Goal: Transaction & Acquisition: Register for event/course

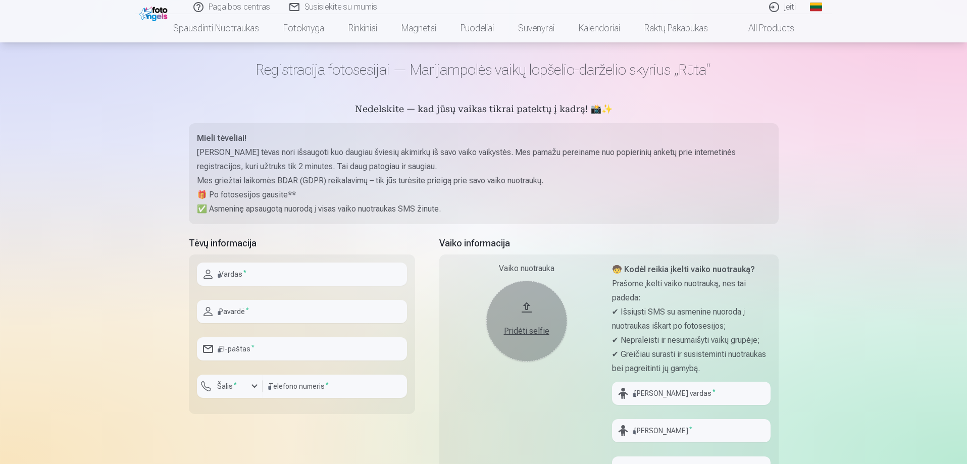
scroll to position [51, 0]
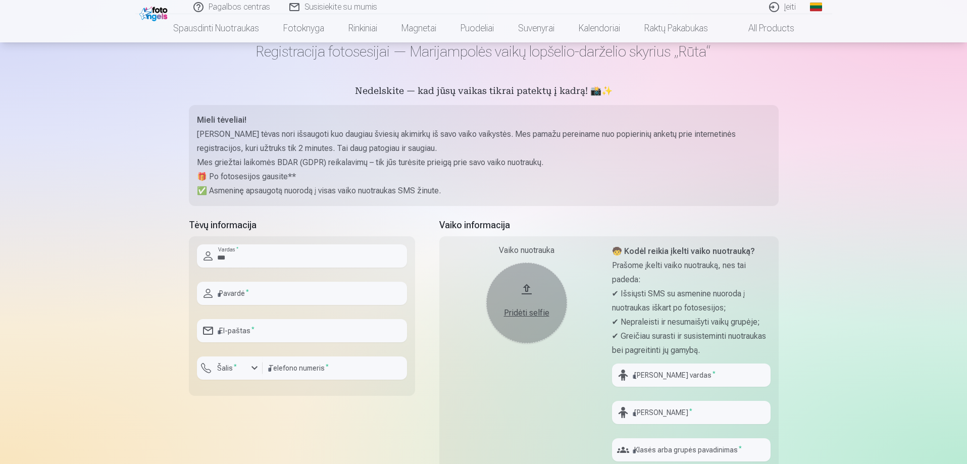
type input "*******"
type input "*********"
click at [264, 339] on input "email" at bounding box center [302, 330] width 210 height 23
type input "**********"
click at [242, 369] on div "button" at bounding box center [232, 370] width 30 height 10
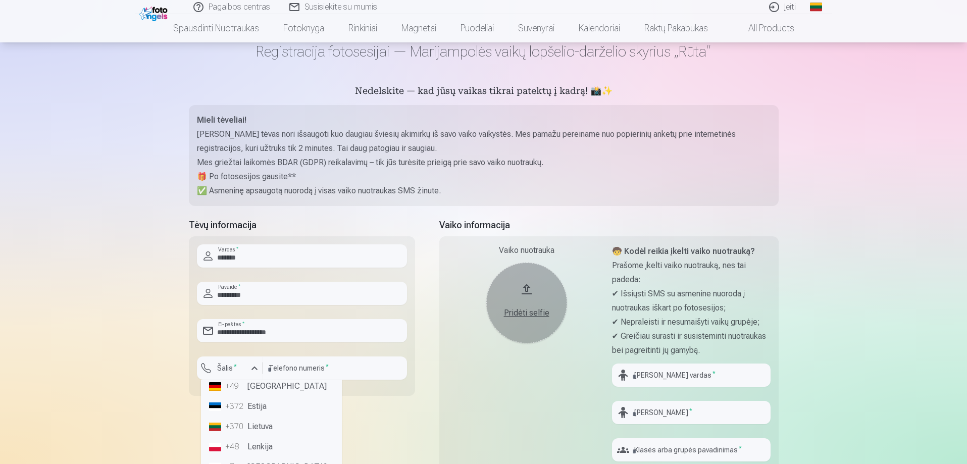
click at [271, 426] on li "+370 Lietuva" at bounding box center [271, 427] width 133 height 20
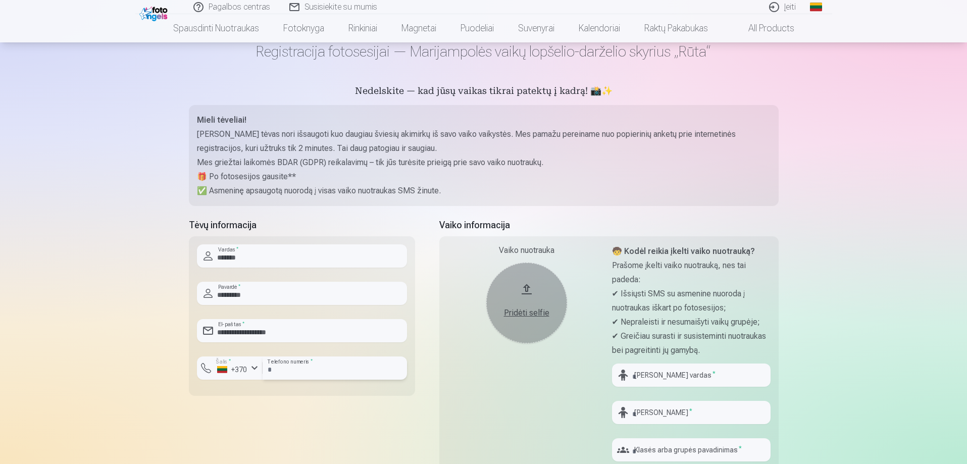
click at [316, 370] on input "number" at bounding box center [335, 368] width 144 height 23
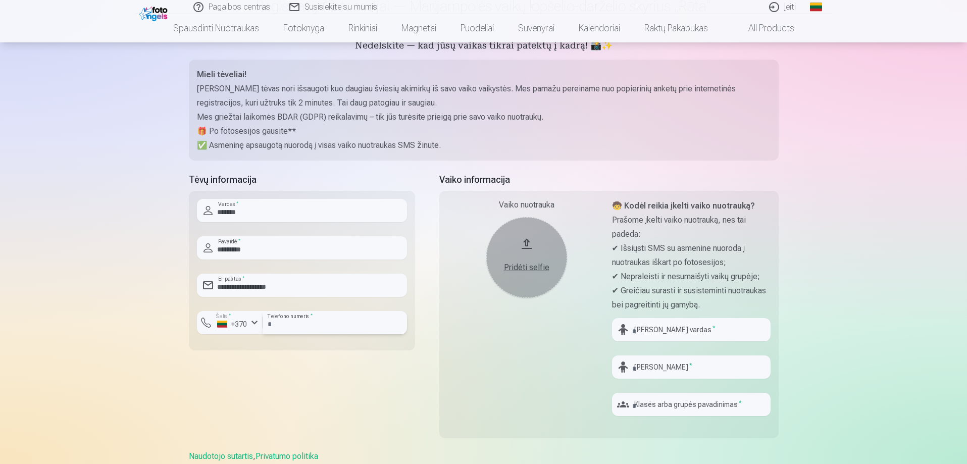
scroll to position [152, 0]
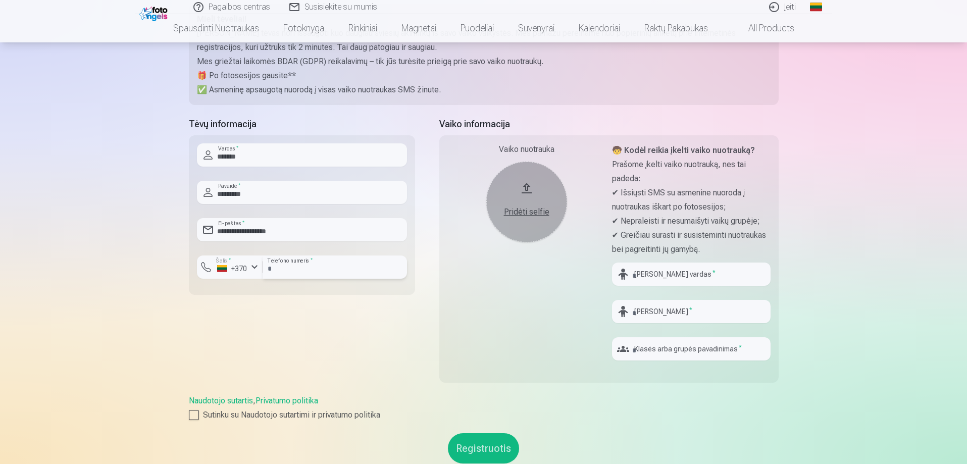
type input "********"
drag, startPoint x: 682, startPoint y: 266, endPoint x: 676, endPoint y: 277, distance: 12.0
click at [678, 275] on input "text" at bounding box center [691, 274] width 159 height 23
type input "****"
type input "**********"
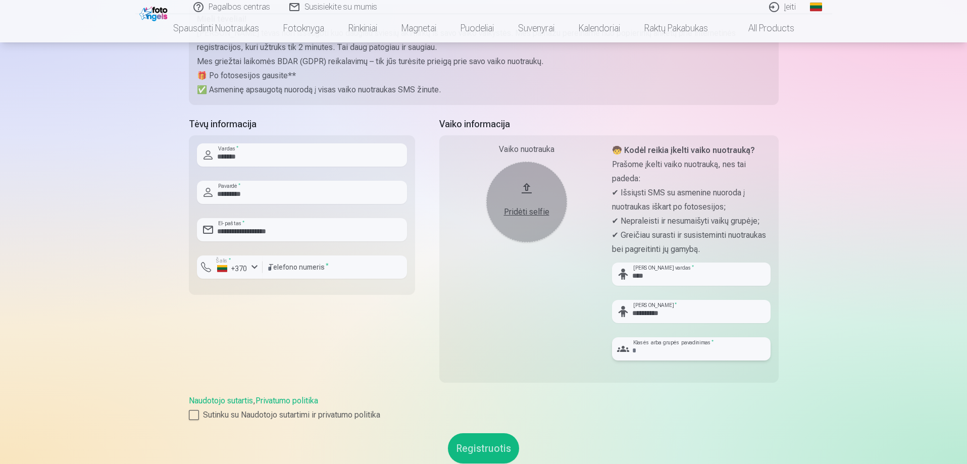
click at [679, 350] on input "text" at bounding box center [691, 348] width 159 height 23
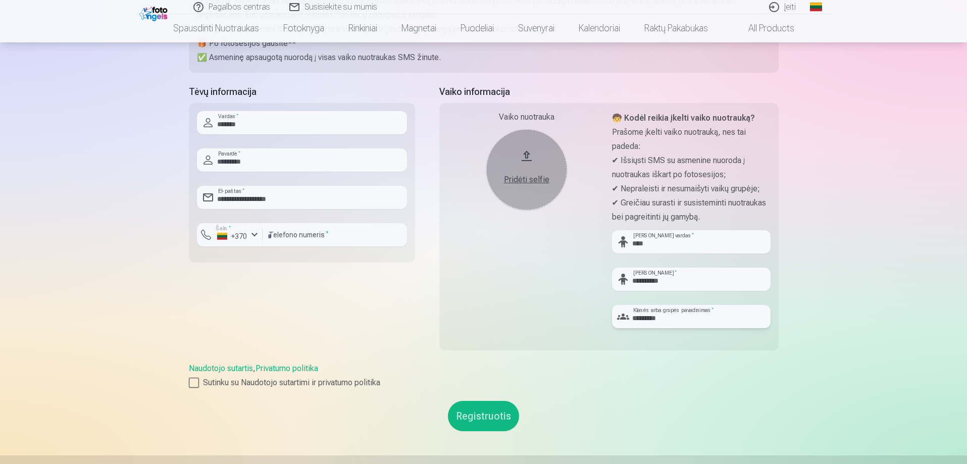
scroll to position [202, 0]
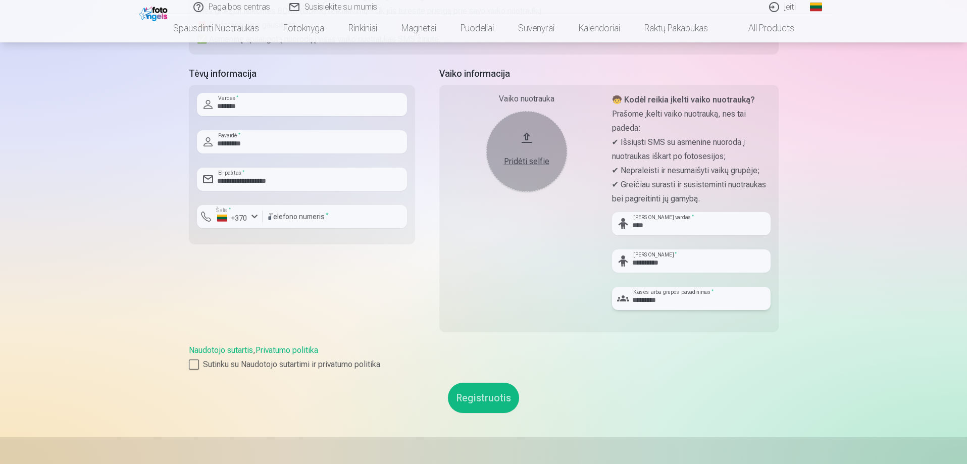
type input "*********"
click at [533, 162] on div "Pridėti selfie" at bounding box center [526, 162] width 61 height 12
click at [272, 366] on label "Sutinku su Naudotojo sutartimi ir privatumo politika" at bounding box center [484, 365] width 590 height 12
click at [469, 392] on button "Registruotis" at bounding box center [483, 398] width 71 height 30
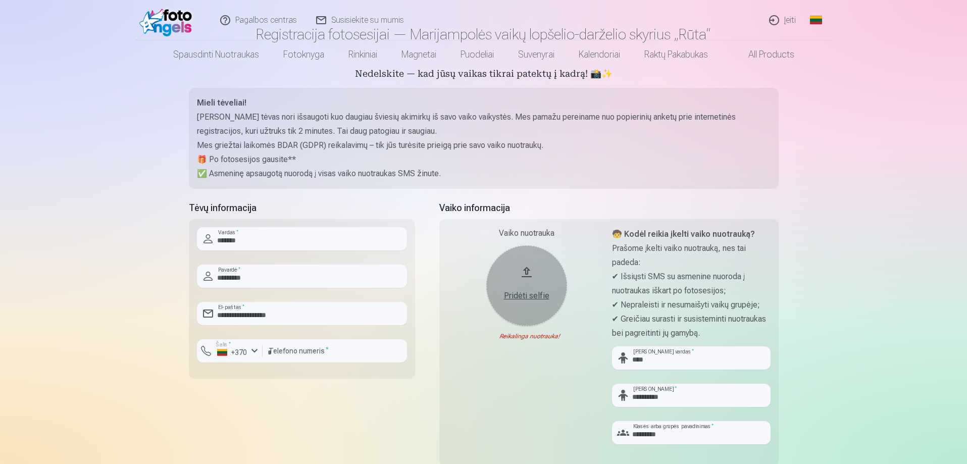
scroll to position [253, 0]
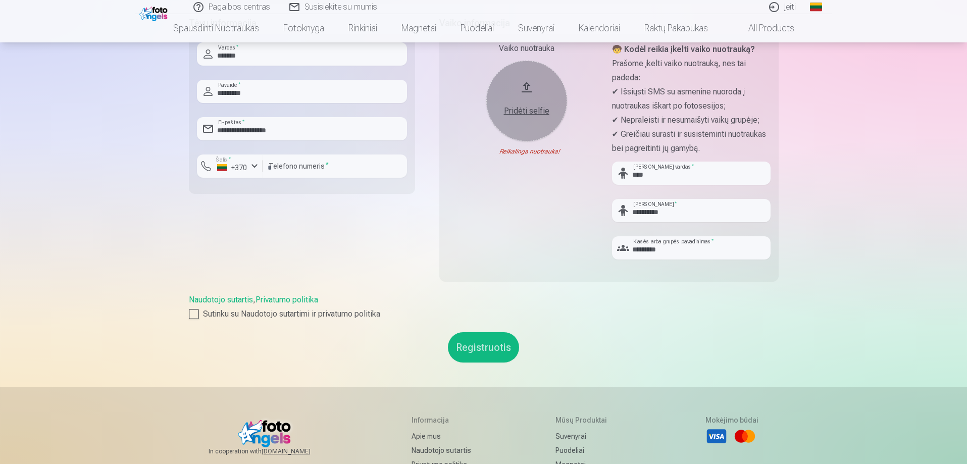
click at [496, 348] on button "Registruotis" at bounding box center [483, 347] width 71 height 30
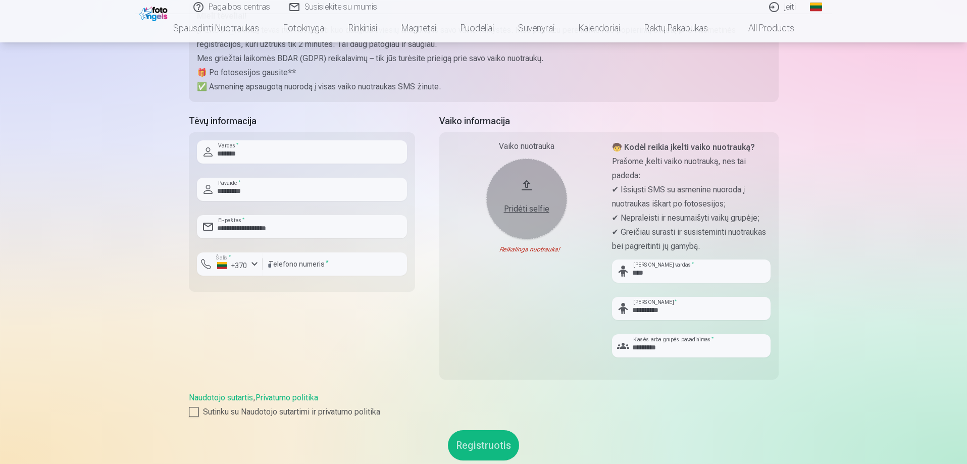
scroll to position [152, 0]
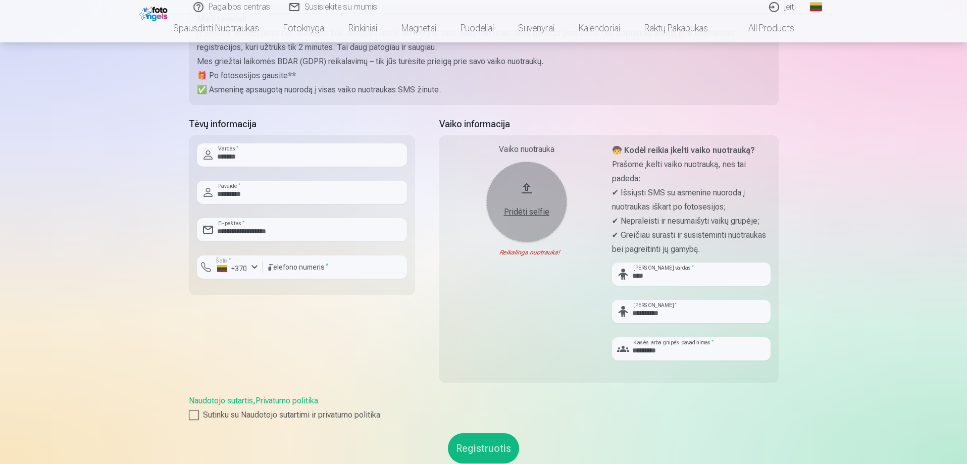
click at [544, 214] on div "Pridėti selfie" at bounding box center [526, 212] width 61 height 12
click at [541, 220] on button "Pridėti selfie" at bounding box center [526, 202] width 81 height 81
click at [526, 201] on div "Pridėti selfie" at bounding box center [526, 209] width 61 height 18
click at [527, 207] on div "Pridėti selfie" at bounding box center [526, 212] width 61 height 12
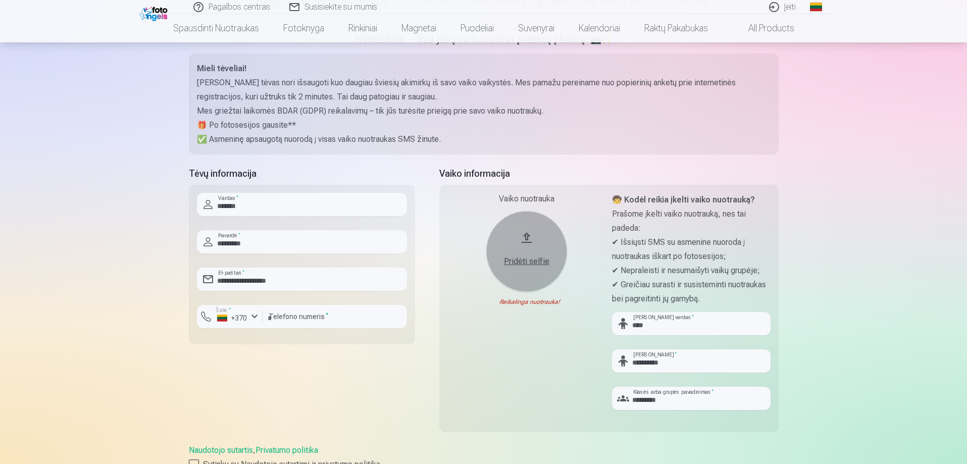
scroll to position [101, 0]
click at [528, 265] on div "Pridėti selfie" at bounding box center [526, 263] width 61 height 12
click at [542, 262] on div "Pridėti selfie" at bounding box center [526, 263] width 61 height 12
click at [532, 307] on div "Vaiko nuotrauka Pridėti selfie Netinkamas nuotraukos formatas! Reikalinga nuotr…" at bounding box center [526, 306] width 159 height 225
click at [541, 305] on div "Reikalinga nuotrauka!" at bounding box center [526, 303] width 159 height 8
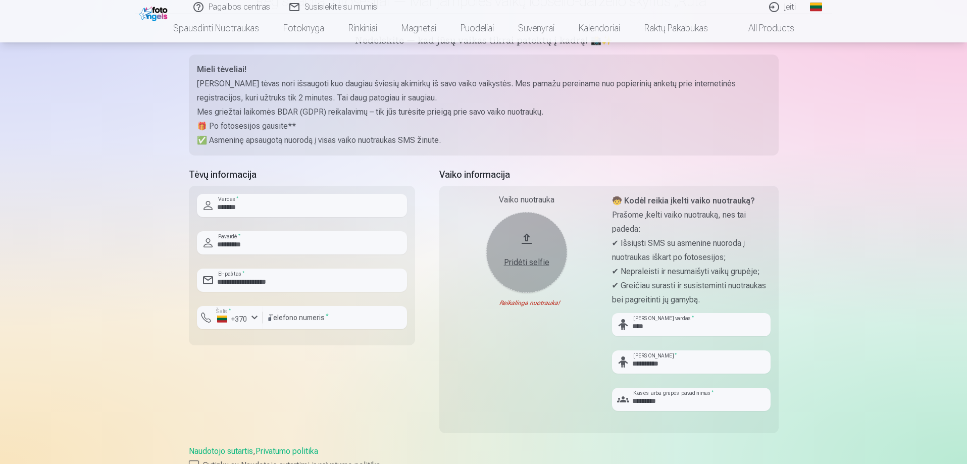
click at [532, 271] on button "Pridėti selfie" at bounding box center [526, 252] width 81 height 81
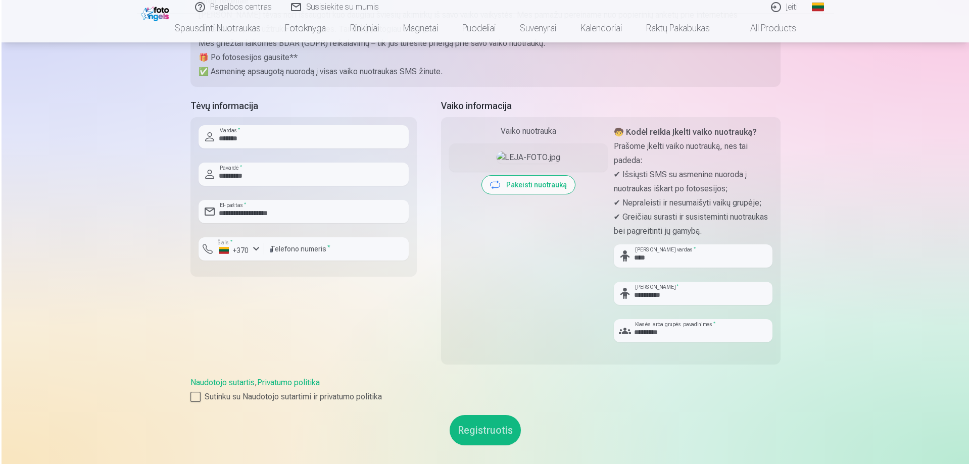
scroll to position [253, 0]
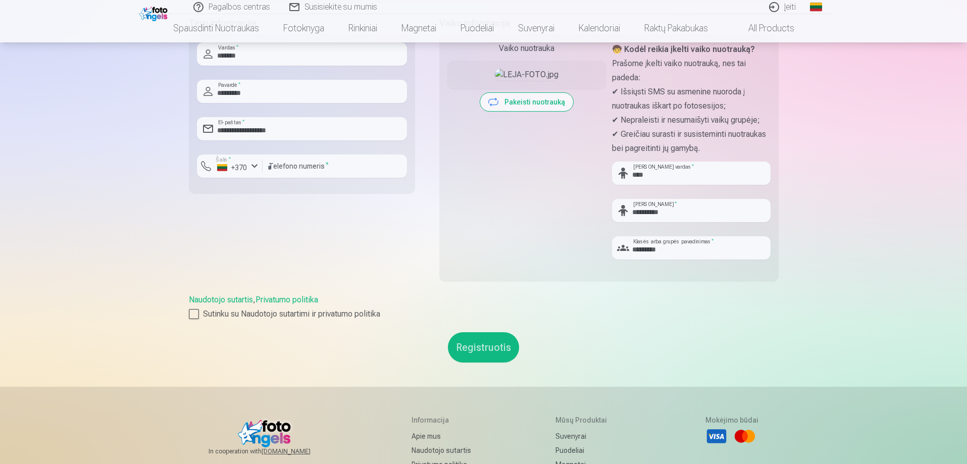
click at [489, 340] on button "Registruotis" at bounding box center [483, 347] width 71 height 30
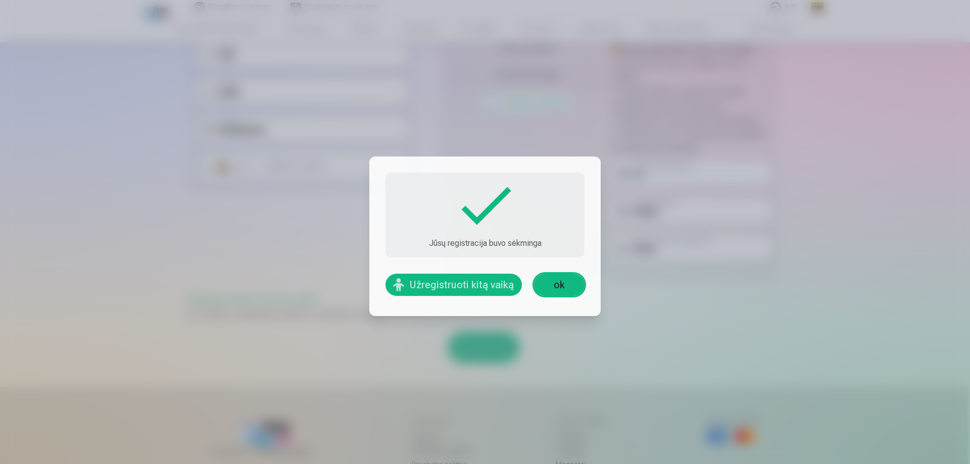
click at [554, 294] on link "ok" at bounding box center [559, 285] width 51 height 22
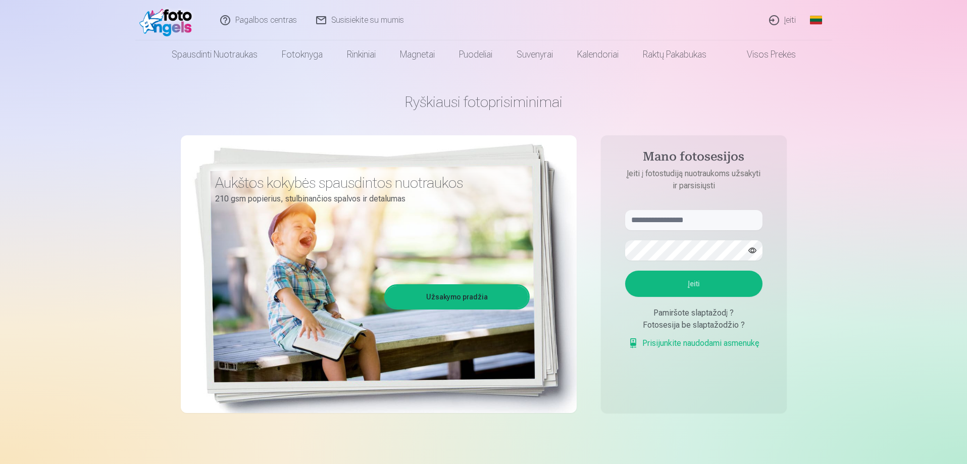
click at [788, 28] on link "Įeiti" at bounding box center [783, 20] width 46 height 40
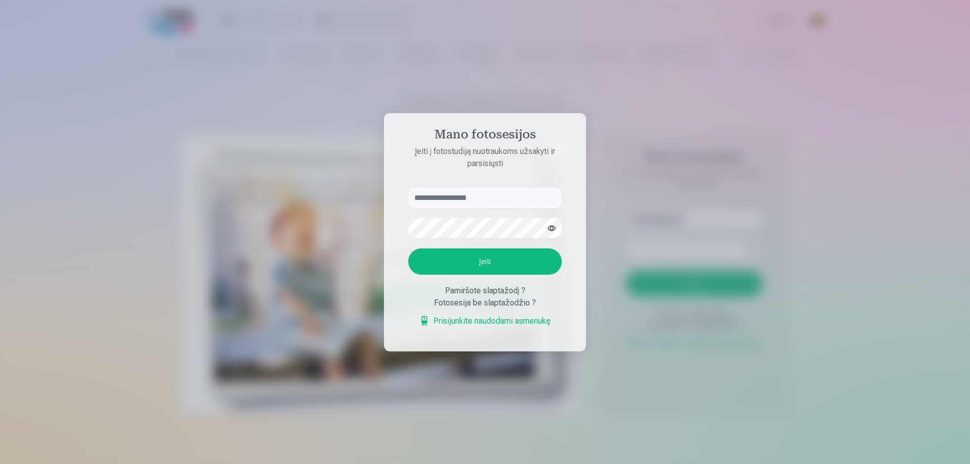
click at [658, 254] on div at bounding box center [485, 232] width 970 height 464
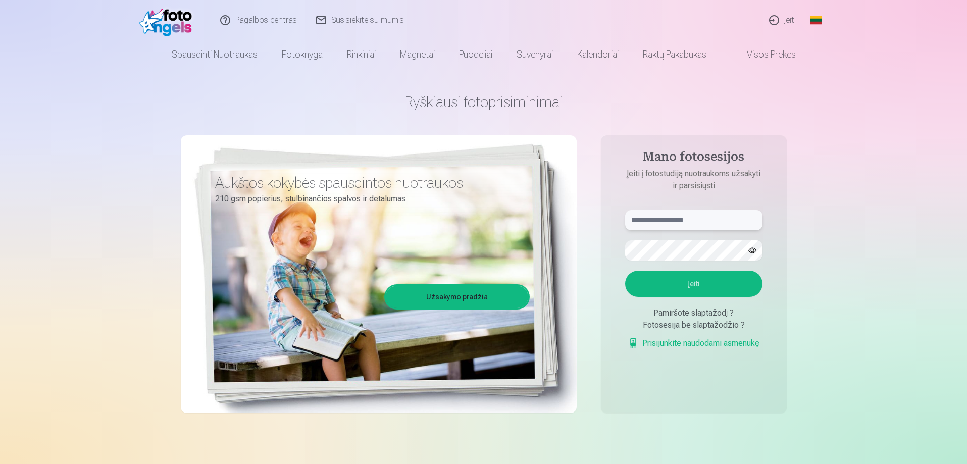
click at [677, 217] on input "text" at bounding box center [693, 220] width 137 height 20
